Goal: Find specific page/section: Find specific page/section

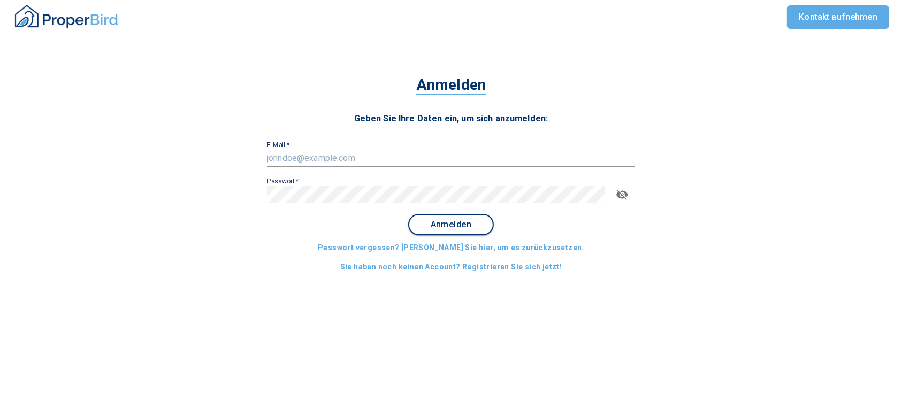
type input "[EMAIL_ADDRESS][DOMAIN_NAME]"
drag, startPoint x: 462, startPoint y: 222, endPoint x: 458, endPoint y: 218, distance: 6.1
click at [461, 220] on span "Anmelden" at bounding box center [451, 225] width 66 height 10
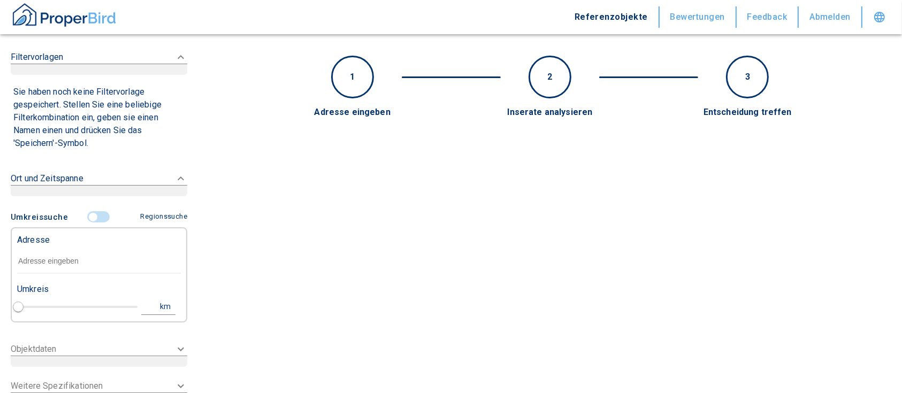
type input "2020"
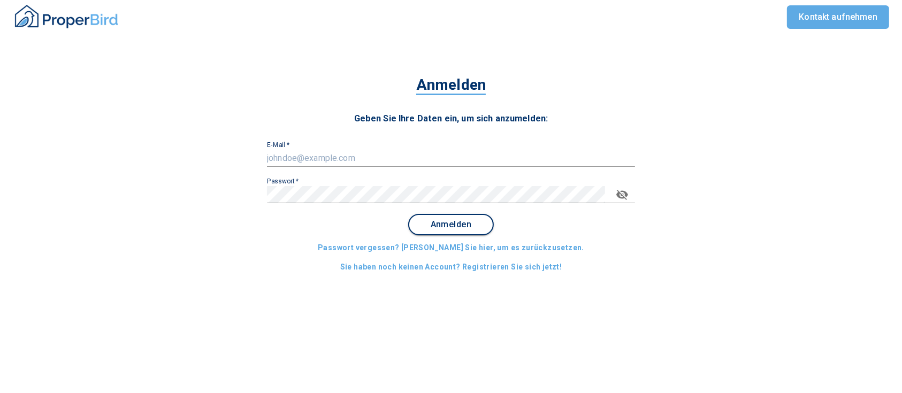
type input "[EMAIL_ADDRESS][DOMAIN_NAME]"
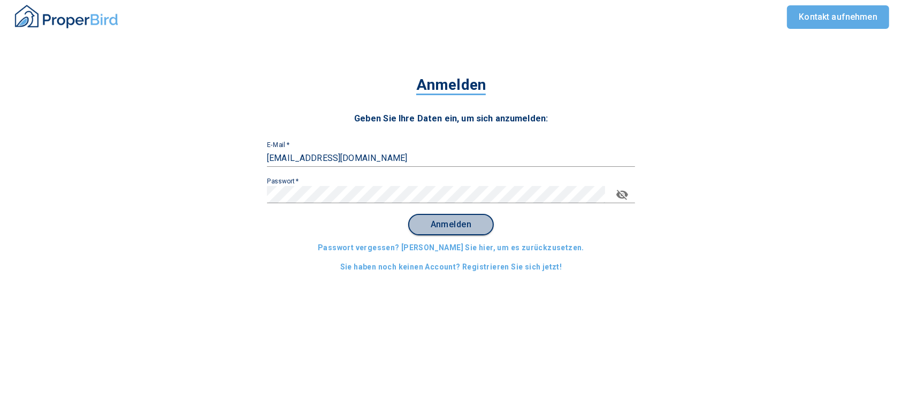
click at [471, 221] on span "Anmelden" at bounding box center [451, 225] width 66 height 10
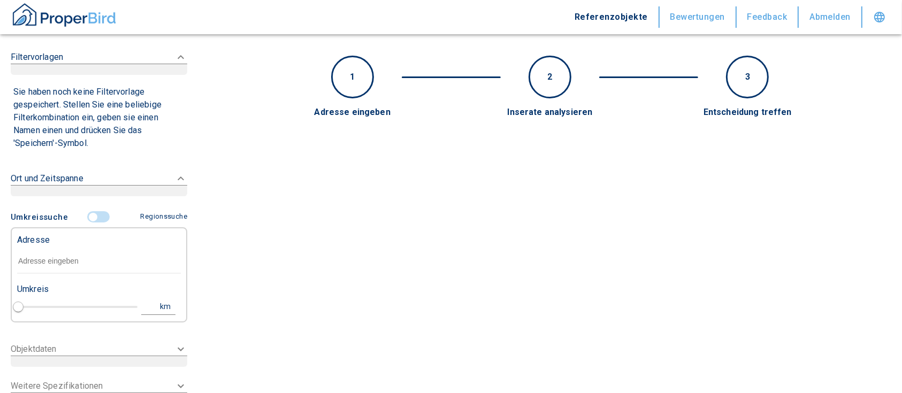
type input "2020"
